Goal: Task Accomplishment & Management: Complete application form

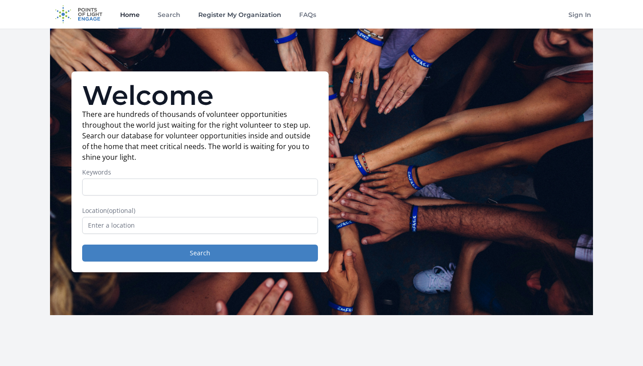
click at [251, 13] on link "Register My Organization" at bounding box center [239, 14] width 87 height 29
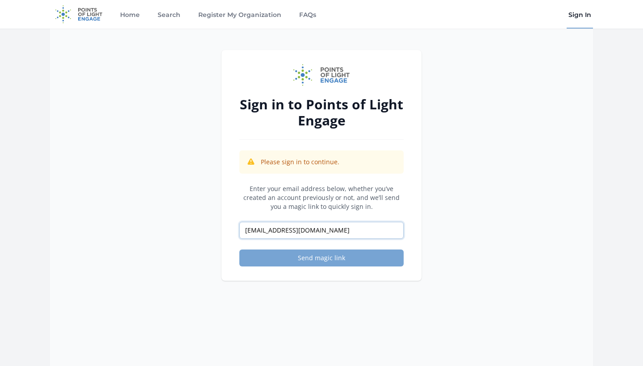
type input "[EMAIL_ADDRESS][DOMAIN_NAME]"
click at [295, 260] on button "Send magic link" at bounding box center [321, 258] width 164 height 17
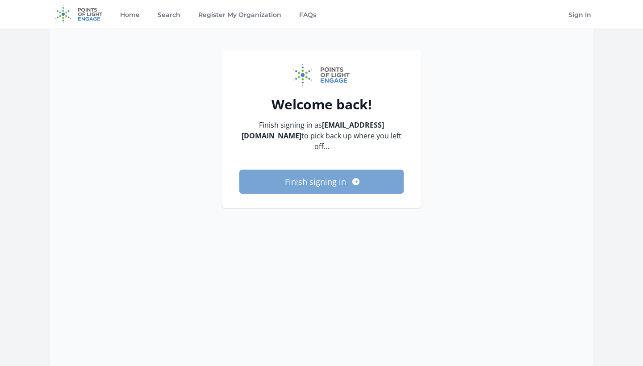
click at [327, 173] on button "Finish signing in" at bounding box center [321, 182] width 164 height 24
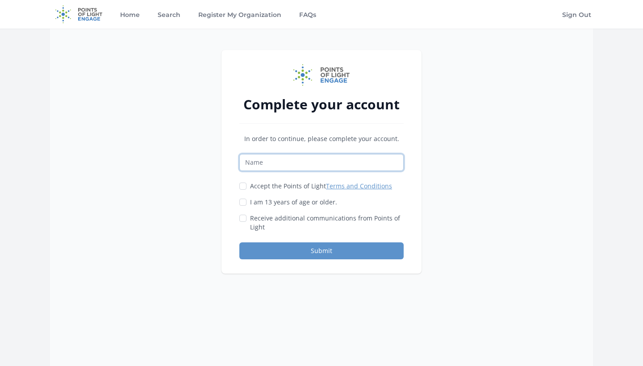
click at [270, 163] on input "Name" at bounding box center [321, 162] width 164 height 17
type input "Anna Wisowaty"
click at [242, 182] on div at bounding box center [242, 186] width 7 height 9
click at [246, 200] on input "I am 13 years of age or older." at bounding box center [242, 202] width 7 height 7
checkbox input "true"
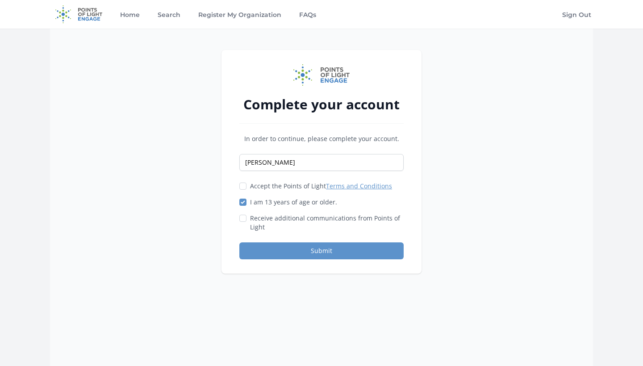
click at [245, 186] on input "Accept the Points of Light Terms and Conditions" at bounding box center [242, 186] width 7 height 7
checkbox input "true"
click at [243, 217] on input "Receive additional communications from Points of Light" at bounding box center [242, 218] width 7 height 7
checkbox input "true"
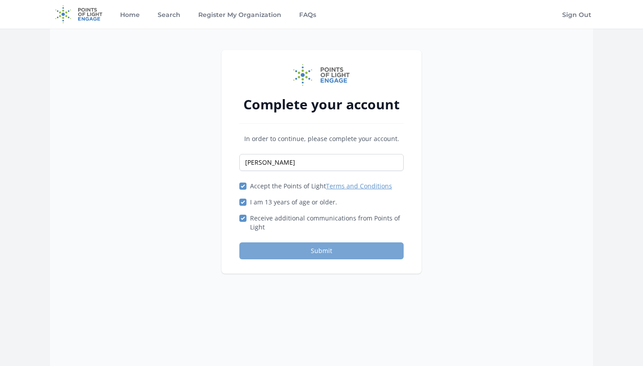
click at [294, 245] on button "Submit" at bounding box center [321, 250] width 164 height 17
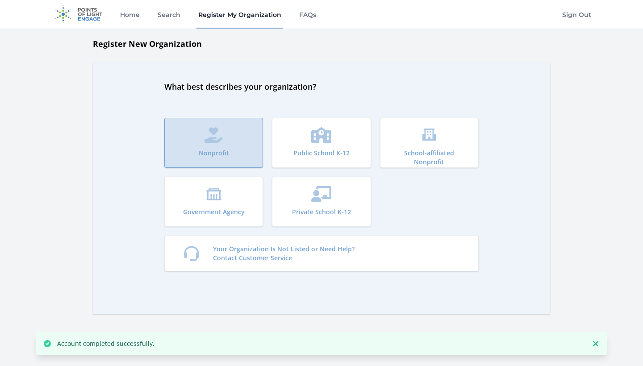
click at [215, 154] on p "Nonprofit" at bounding box center [214, 153] width 30 height 9
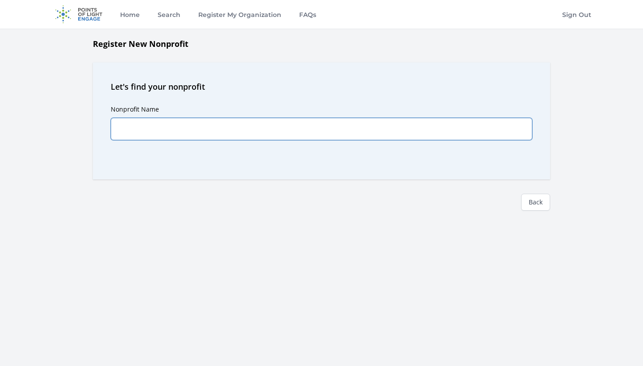
click at [178, 133] on input "Nonprofit Name" at bounding box center [322, 129] width 422 height 22
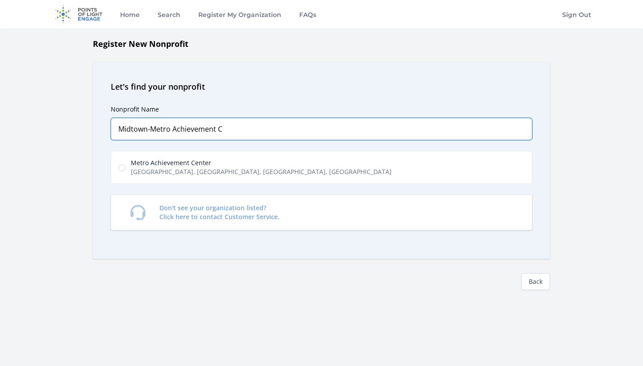
type input "Midtown-Metro Achievement C"
click at [165, 170] on span "South Peoria Street, Chicago, IL, USA" at bounding box center [261, 171] width 261 height 9
click at [125, 170] on input "Metro Achievement Center South Peoria Street, Chicago, IL, USA" at bounding box center [121, 167] width 7 height 7
radio input "true"
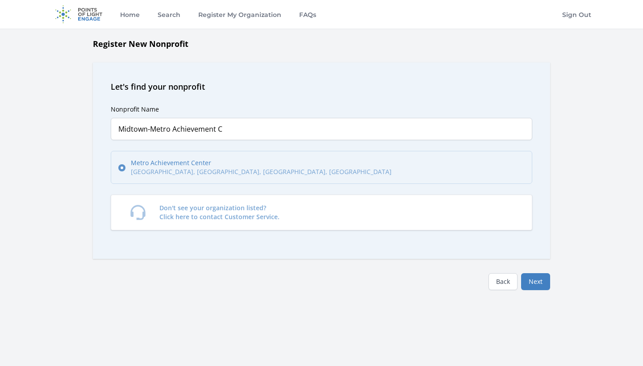
click at [539, 282] on button "Next" at bounding box center [535, 281] width 29 height 17
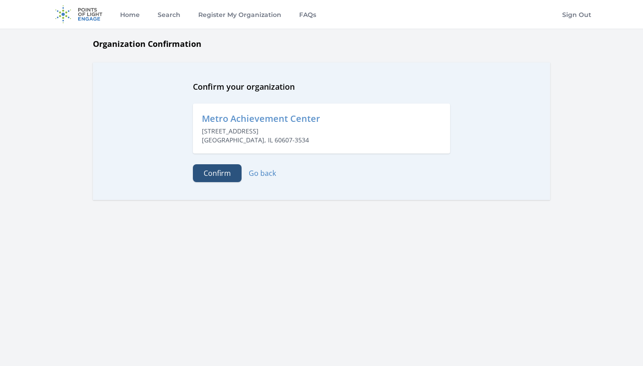
click at [222, 171] on button "Confirm" at bounding box center [217, 173] width 49 height 18
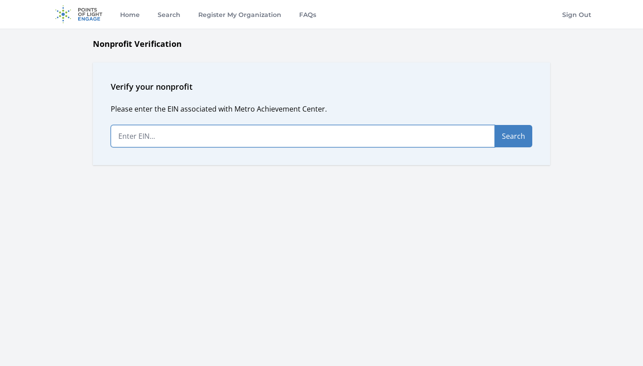
click at [220, 147] on input "text" at bounding box center [303, 136] width 384 height 22
type input "9"
type input "99-818655"
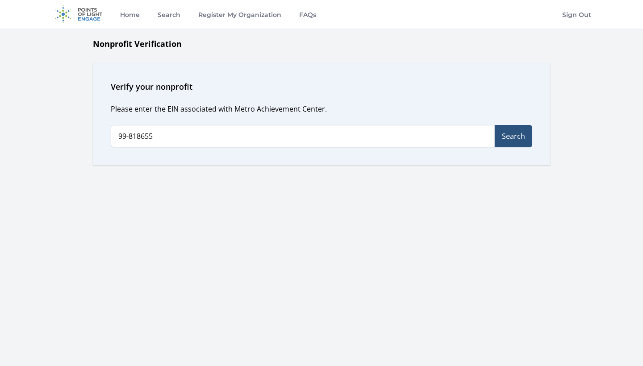
click at [510, 144] on button "Search" at bounding box center [514, 136] width 38 height 22
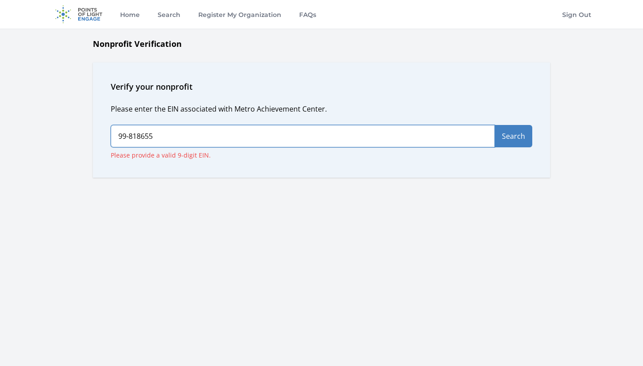
click at [179, 139] on input "99-818655" at bounding box center [303, 136] width 384 height 22
drag, startPoint x: 179, startPoint y: 139, endPoint x: 113, endPoint y: 129, distance: 66.4
click at [113, 129] on input "99-818655" at bounding box center [303, 136] width 384 height 22
